Goal: Information Seeking & Learning: Learn about a topic

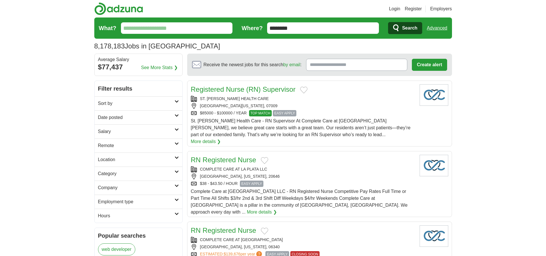
type input "********"
click at [437, 28] on link "Advanced" at bounding box center [437, 27] width 20 height 11
